Goal: Task Accomplishment & Management: Manage account settings

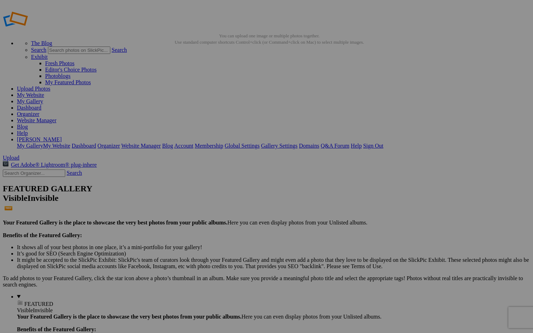
scroll to position [12, 0]
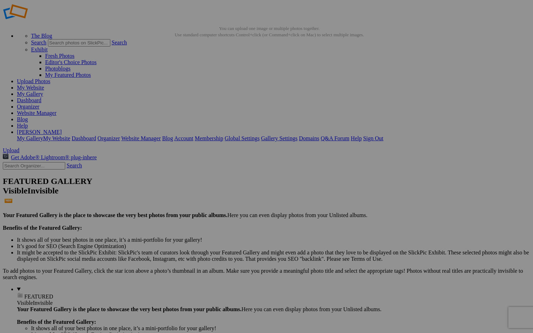
type input "Thailand-Gallery"
click at [203, 123] on span "Create" at bounding box center [196, 205] width 15 height 6
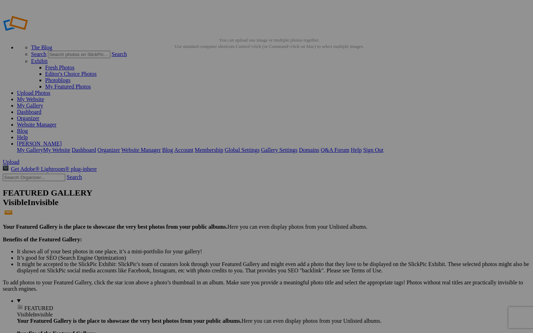
type input "Costa Rica-Gallery"
type input "England-Gallery"
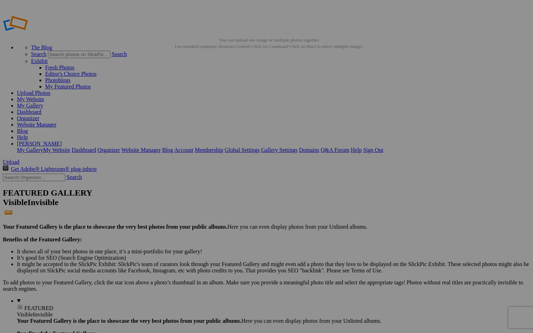
type input "Montenegro-Gallery"
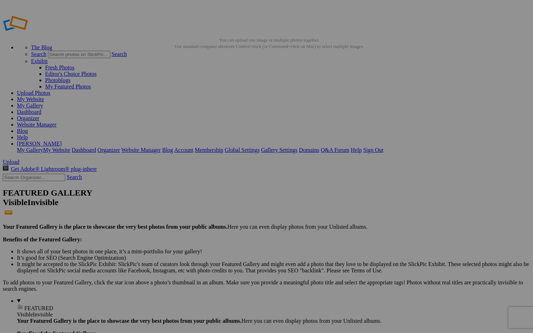
type input "[GEOGRAPHIC_DATA]-Gallery"
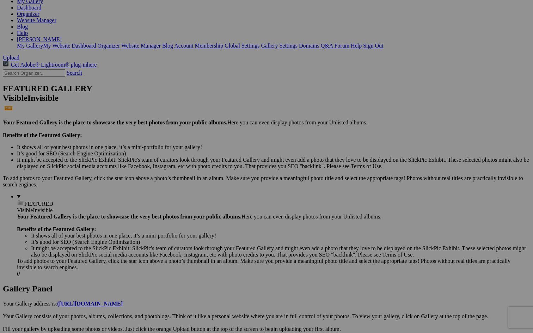
scroll to position [106, 0]
